Goal: Complete application form

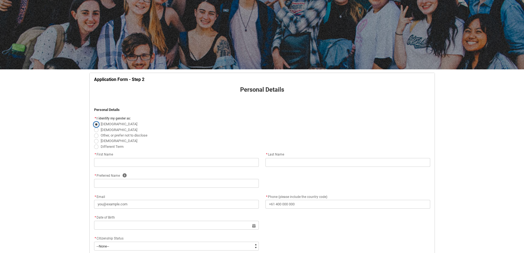
scroll to position [137, 0]
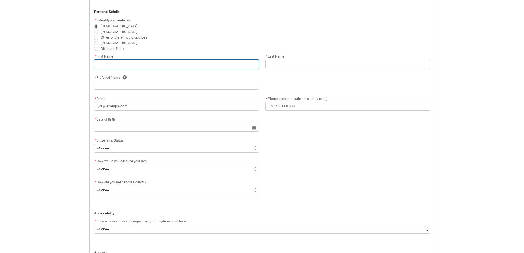
click at [151, 63] on input "REDU_Application_Form_for_Applicant flow" at bounding box center [176, 64] width 165 height 9
type lightning-primitive-input-simple "N"
type input "N"
type lightning-primitive-input-simple "Ne"
type input "Ne"
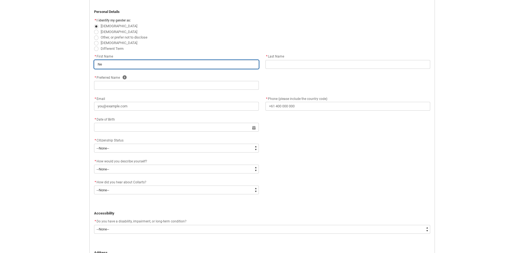
type lightning-primitive-input-simple "Nev"
type input "Nev"
type lightning-primitive-input-simple "Nevi"
type input "Nevi"
type lightning-primitive-input-simple "[PERSON_NAME]"
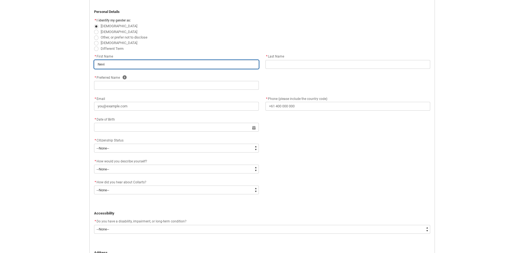
type input "[PERSON_NAME]"
